Goal: Use online tool/utility: Utilize a website feature to perform a specific function

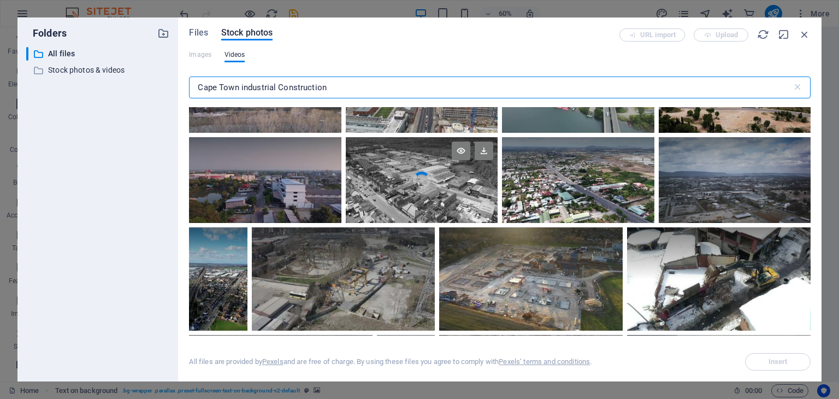
scroll to position [2021, 0]
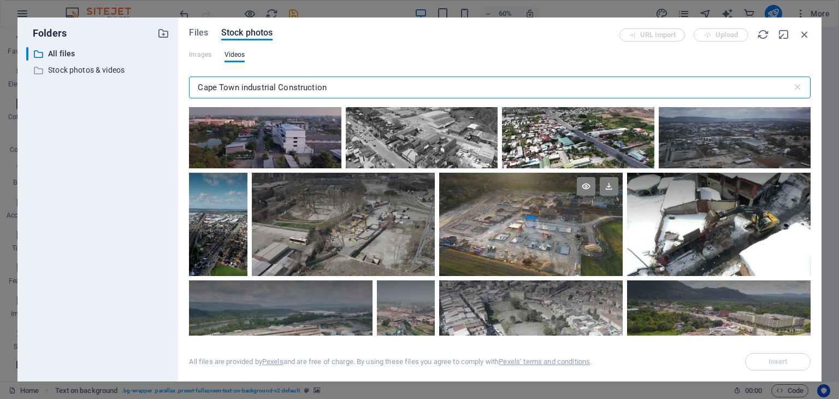
click at [517, 221] on video "Your browser does not support the video tag." at bounding box center [531, 224] width 184 height 103
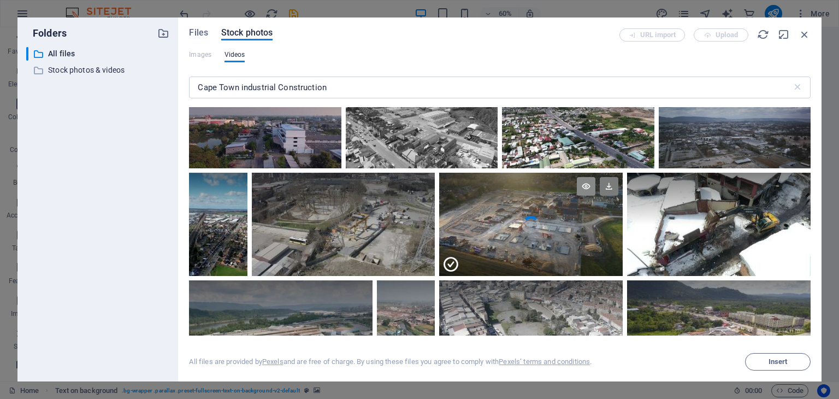
click at [583, 180] on icon at bounding box center [586, 186] width 19 height 19
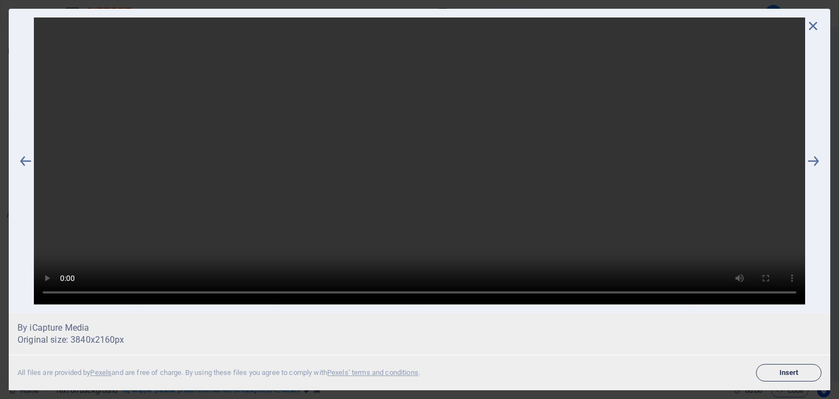
click at [800, 374] on span "Insert" at bounding box center [789, 372] width 56 height 7
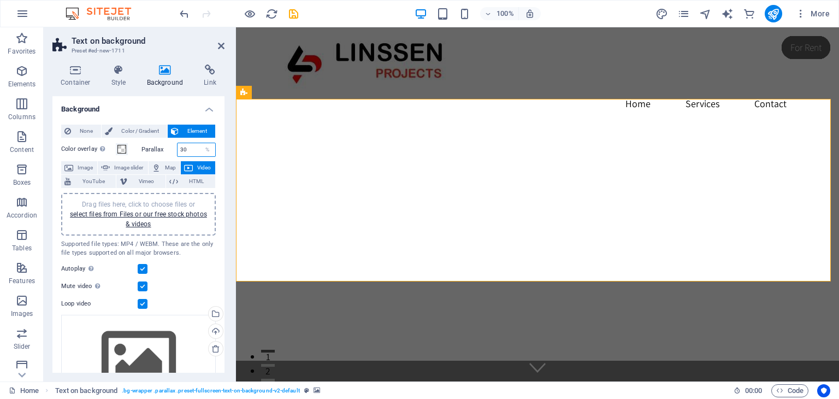
click at [187, 147] on input "30" at bounding box center [197, 149] width 38 height 13
type input "3"
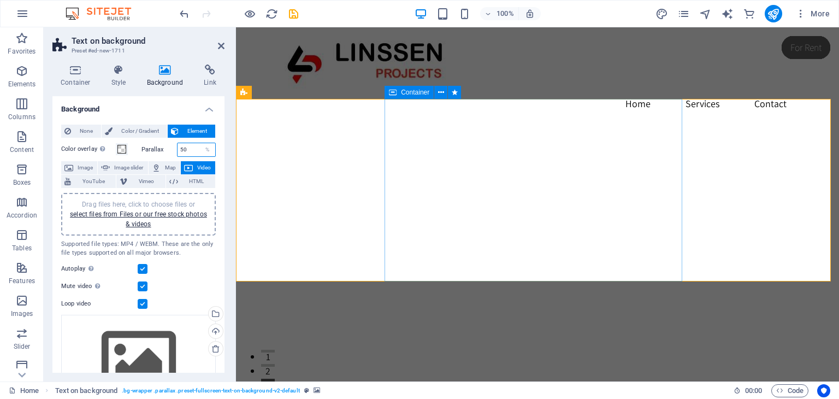
type input "50"
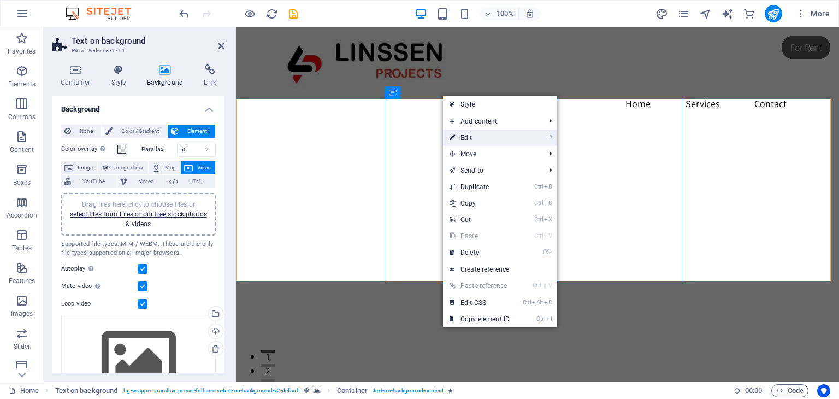
click at [465, 134] on link "⏎ Edit" at bounding box center [479, 137] width 73 height 16
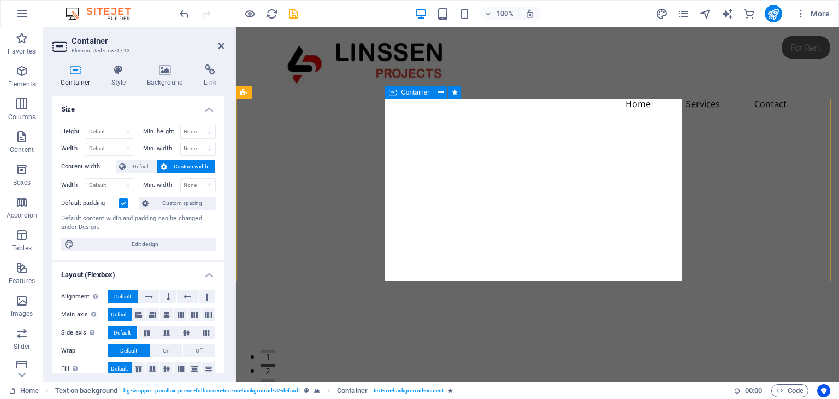
click at [119, 147] on select "Default px rem % em vh vw" at bounding box center [110, 148] width 48 height 13
click at [114, 180] on select "Default px rem % em vh vw" at bounding box center [110, 185] width 48 height 13
select select "%"
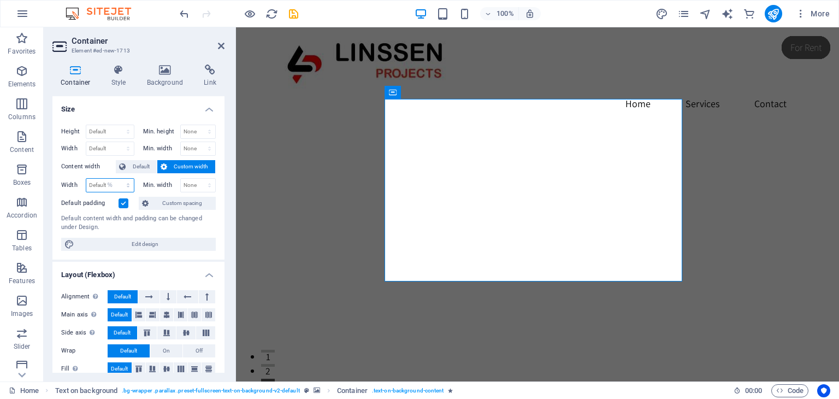
click at [117, 179] on select "Default px rem % em vh vw" at bounding box center [110, 185] width 48 height 13
type input "100"
click at [72, 178] on div "Width 100 Default px rem % em vh vw" at bounding box center [97, 185] width 73 height 14
click at [107, 183] on input "100" at bounding box center [110, 185] width 48 height 13
click at [136, 164] on span "Default" at bounding box center [141, 166] width 25 height 13
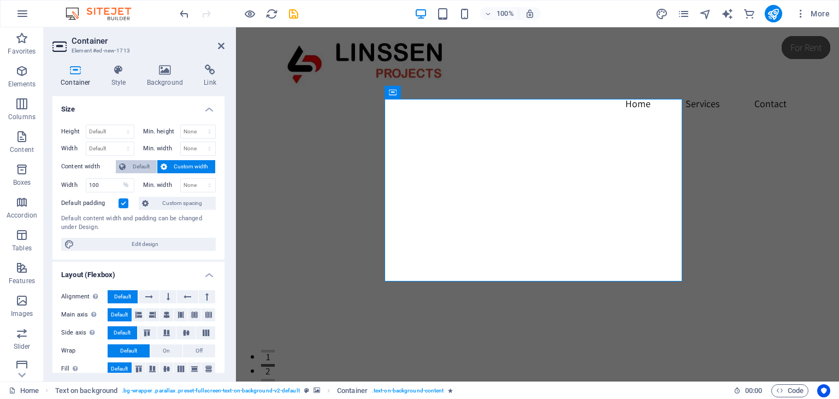
select select "DISABLED_OPTION_VALUE"
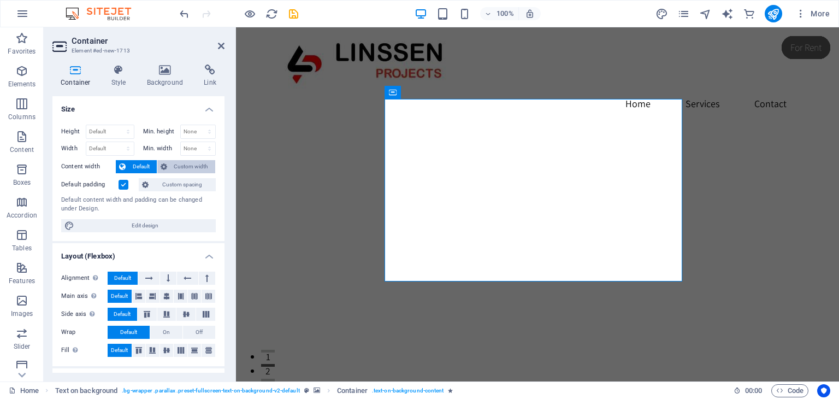
click at [175, 168] on span "Custom width" at bounding box center [191, 166] width 42 height 13
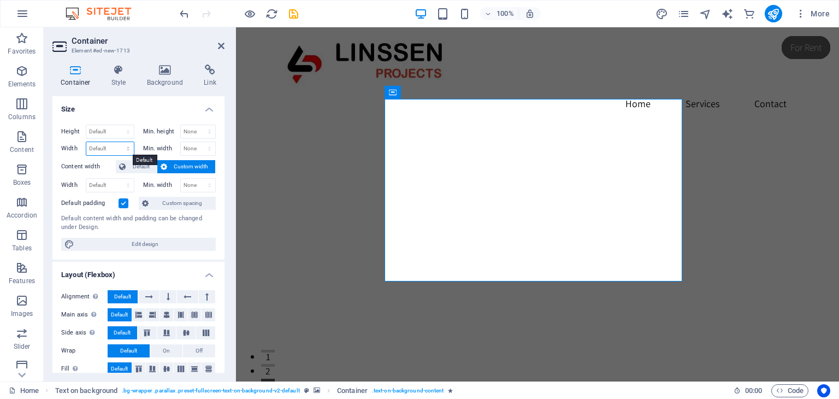
click at [106, 146] on select "Default px rem % em vh vw" at bounding box center [110, 148] width 48 height 13
select select "%"
click at [117, 142] on select "Default px rem % em vh vw" at bounding box center [110, 148] width 48 height 13
type input "100"
click at [100, 163] on label "Content width" at bounding box center [88, 166] width 55 height 13
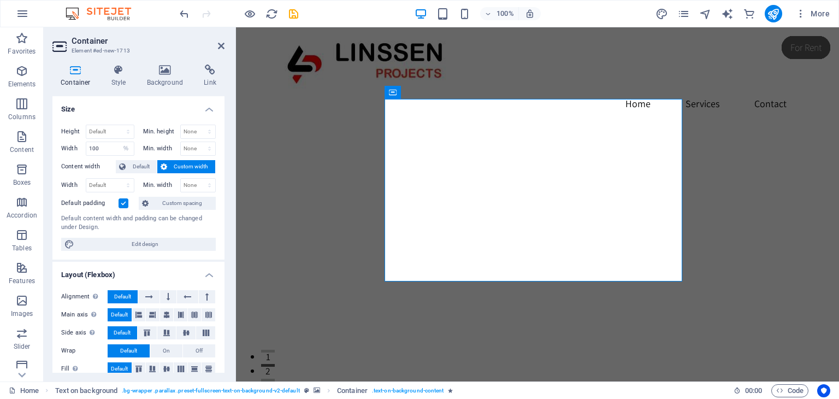
click at [301, 127] on figure at bounding box center [537, 225] width 603 height 268
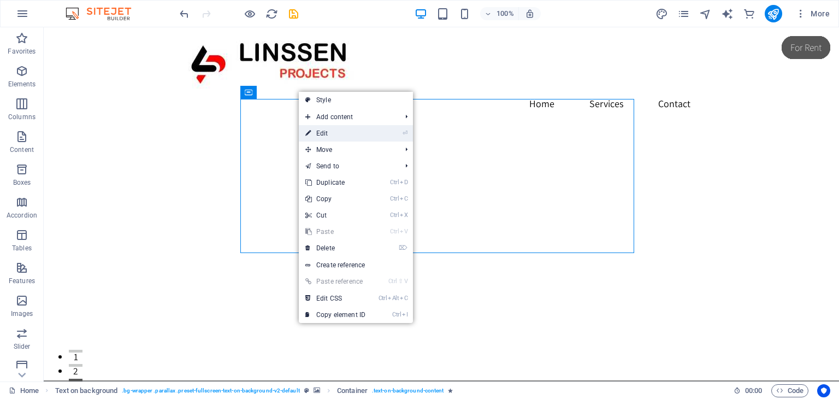
click at [320, 132] on link "⏎ Edit" at bounding box center [335, 133] width 73 height 16
select select "%"
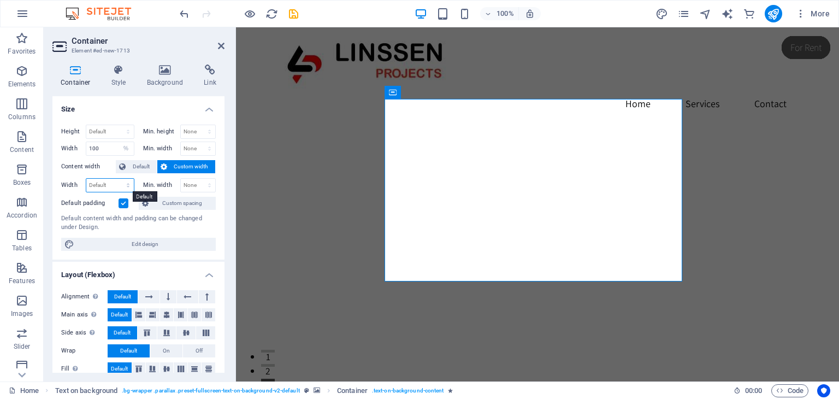
click at [122, 186] on select "Default px rem % em vh vw" at bounding box center [110, 185] width 48 height 13
select select "em"
click at [117, 179] on select "Default px rem % em vh vw" at bounding box center [110, 185] width 48 height 13
type input "100"
click at [123, 188] on select "Default px rem % em vh vw" at bounding box center [126, 185] width 15 height 13
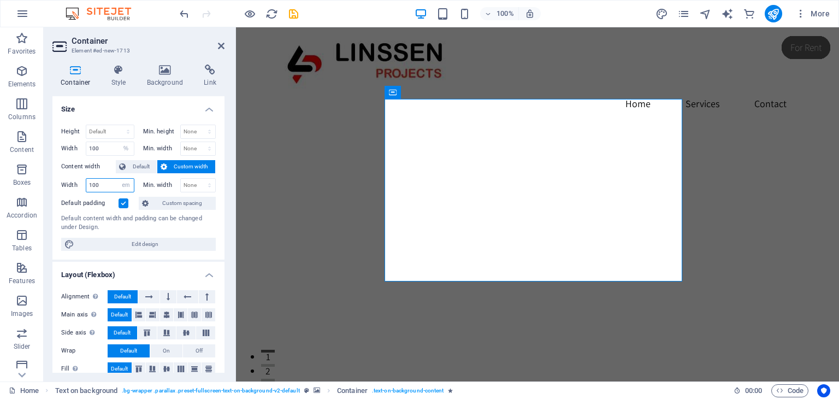
select select "%"
click at [119, 179] on select "Default px rem % em vh vw" at bounding box center [126, 185] width 15 height 13
click at [63, 191] on div "Width 100 Default px rem % em vh vw" at bounding box center [97, 185] width 73 height 14
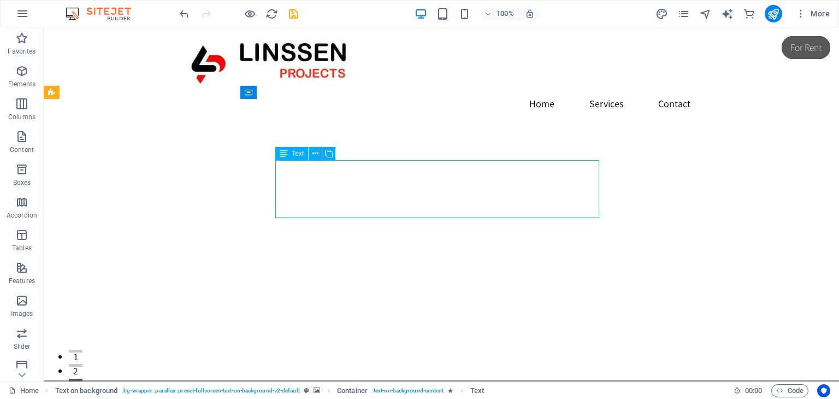
drag, startPoint x: 297, startPoint y: 197, endPoint x: 400, endPoint y: 168, distance: 107.2
drag, startPoint x: 403, startPoint y: 200, endPoint x: 309, endPoint y: 215, distance: 95.0
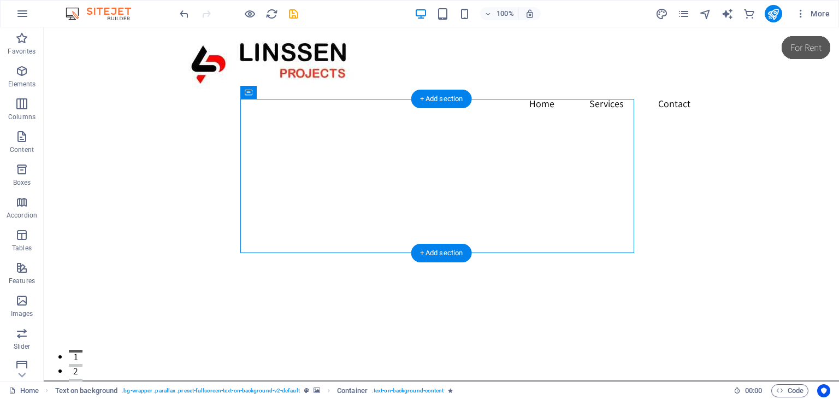
drag, startPoint x: 241, startPoint y: 178, endPoint x: 200, endPoint y: 180, distance: 40.5
click at [200, 180] on div "Headline Lorem ipsum dolor sit amet, consectetuer adipiscing elit. Aenean commo…" at bounding box center [441, 315] width 795 height 379
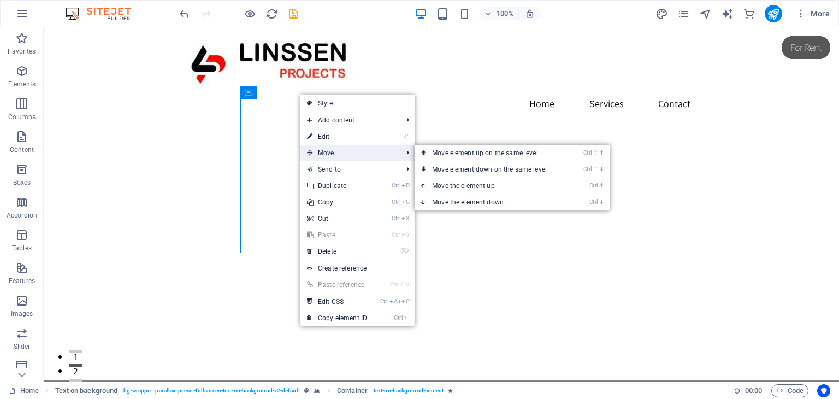
click at [332, 146] on span "Move" at bounding box center [349, 153] width 98 height 16
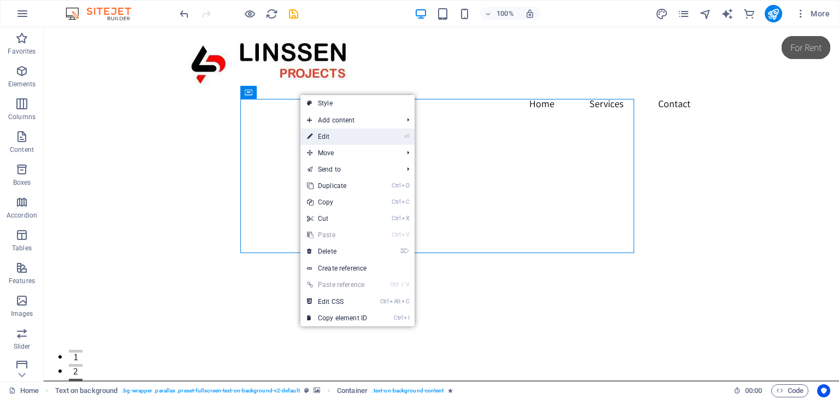
click at [347, 140] on link "⏎ Edit" at bounding box center [336, 136] width 73 height 16
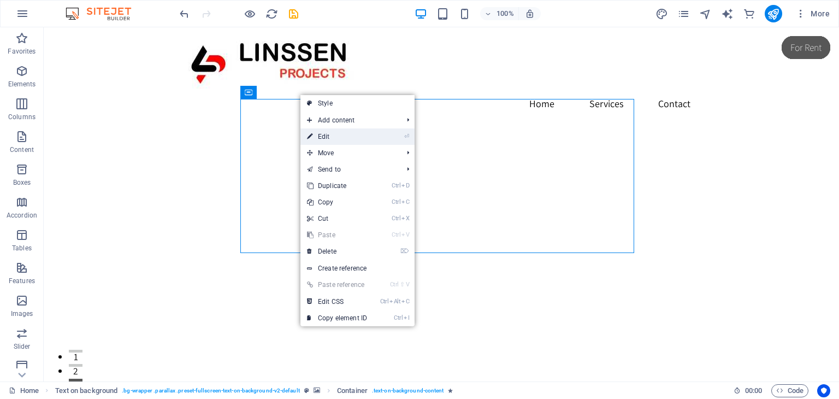
select select "%"
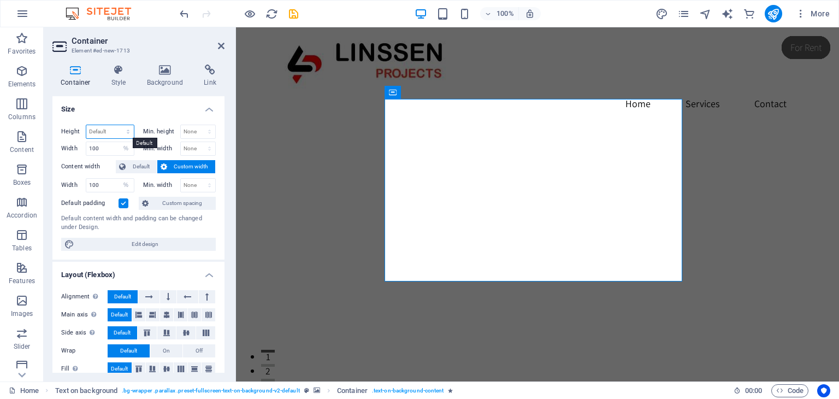
click at [111, 128] on select "Default px rem % vh vw" at bounding box center [110, 131] width 48 height 13
select select "%"
click at [117, 125] on select "Default px rem % vh vw" at bounding box center [110, 131] width 48 height 13
type input "100"
click at [109, 151] on input "100" at bounding box center [110, 148] width 48 height 13
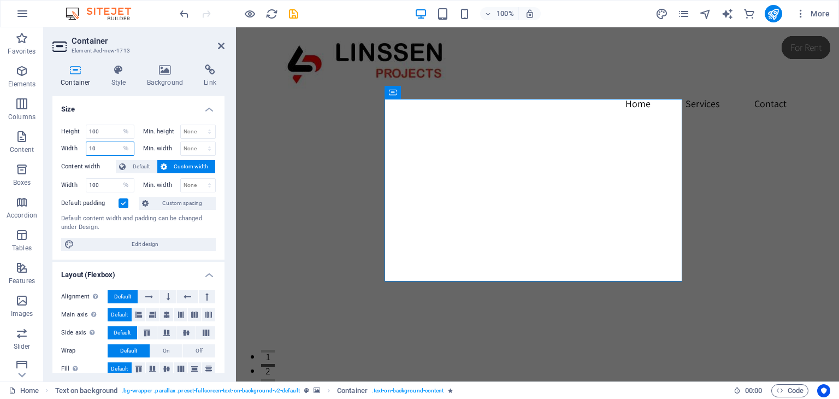
type input "1"
click at [151, 109] on h4 "Size" at bounding box center [138, 106] width 172 height 20
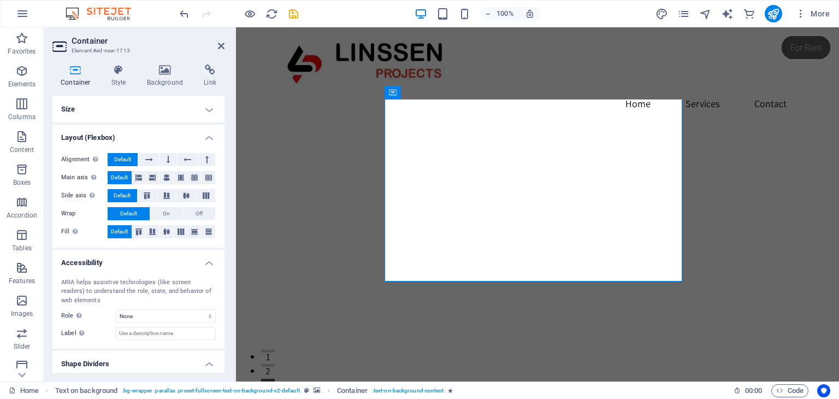
click at [147, 108] on h4 "Size" at bounding box center [138, 109] width 172 height 26
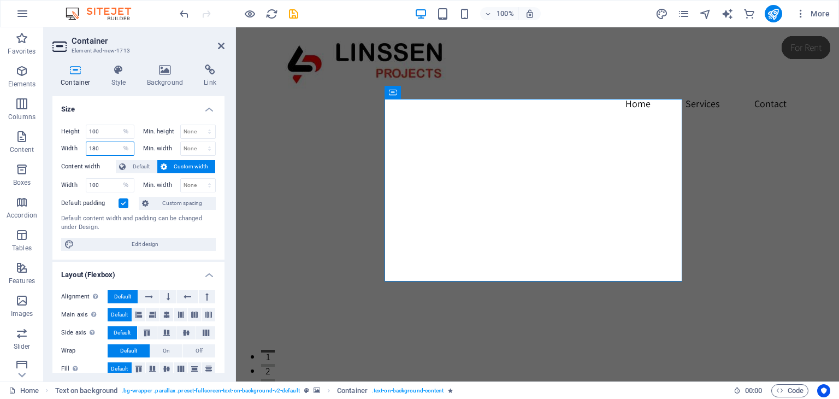
click at [116, 146] on input "180" at bounding box center [110, 148] width 48 height 13
drag, startPoint x: 116, startPoint y: 146, endPoint x: 76, endPoint y: 146, distance: 39.3
click at [76, 146] on div "Width 180 Default px rem % em vh vw" at bounding box center [97, 148] width 73 height 14
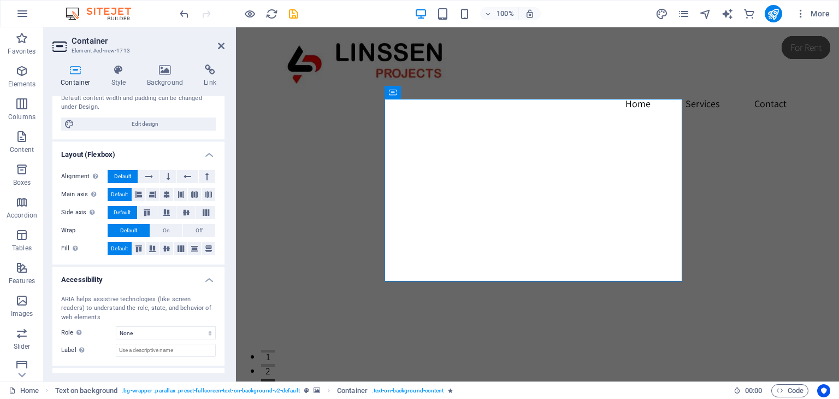
scroll to position [110, 0]
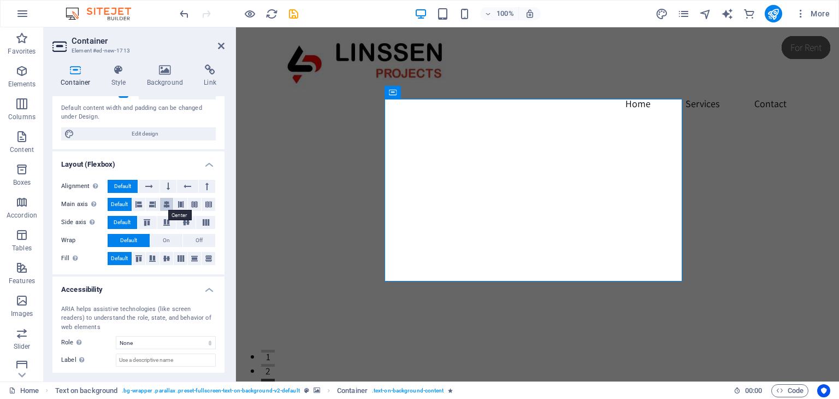
type input "100"
click at [164, 204] on icon at bounding box center [166, 204] width 7 height 13
click at [136, 202] on icon at bounding box center [138, 204] width 7 height 13
click at [120, 204] on span "Default" at bounding box center [119, 204] width 17 height 13
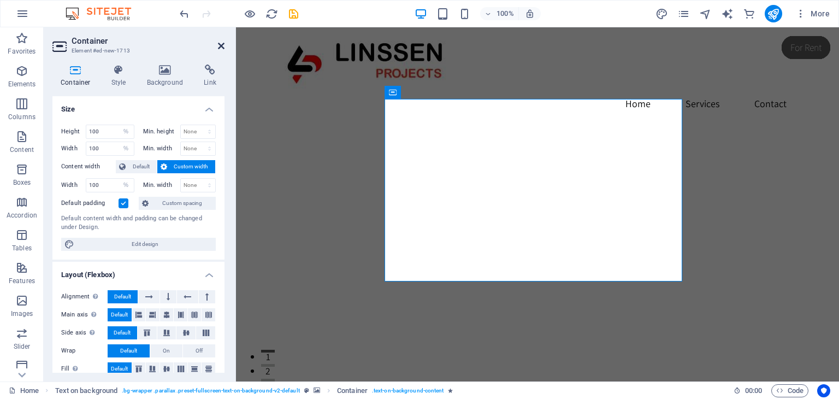
click at [220, 44] on icon at bounding box center [221, 46] width 7 height 9
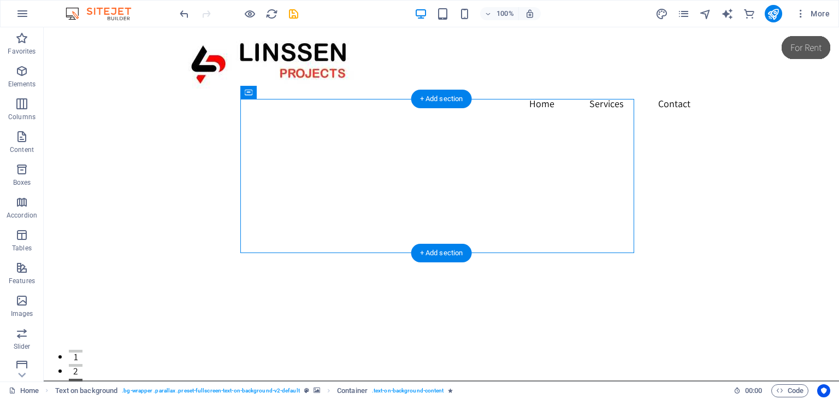
click at [173, 134] on figure at bounding box center [441, 218] width 795 height 254
